Goal: Navigation & Orientation: Go to known website

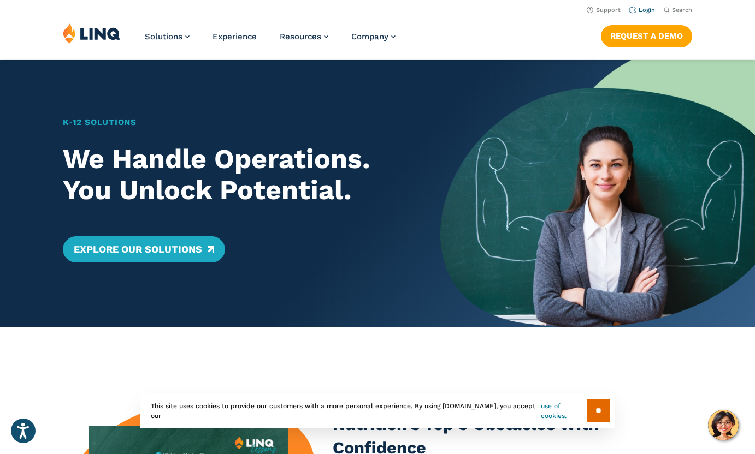
click at [642, 9] on link "Login" at bounding box center [642, 10] width 26 height 7
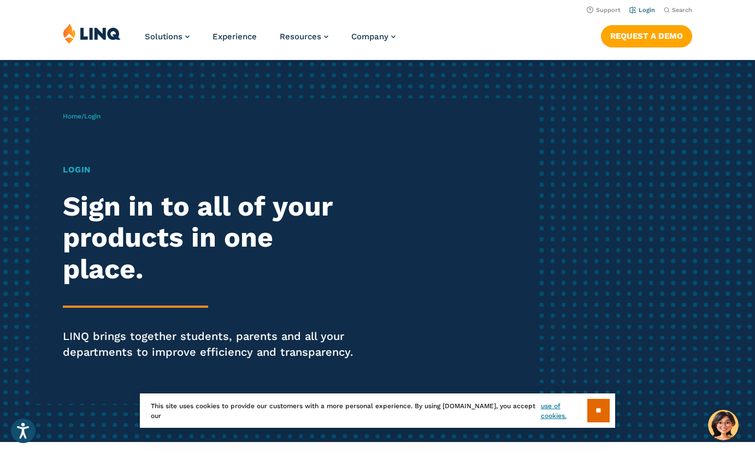
click at [642, 7] on link "Login" at bounding box center [642, 10] width 26 height 7
